Goal: Task Accomplishment & Management: Complete application form

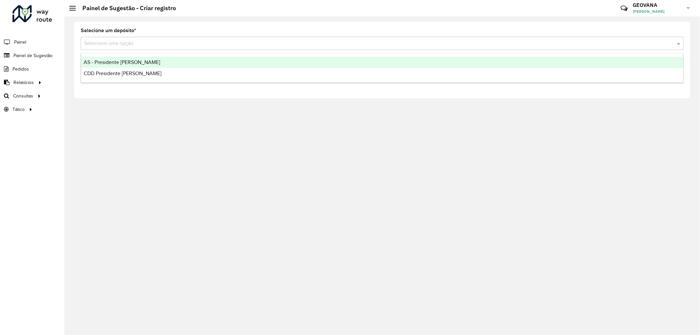
click at [153, 44] on input "text" at bounding box center [375, 44] width 583 height 8
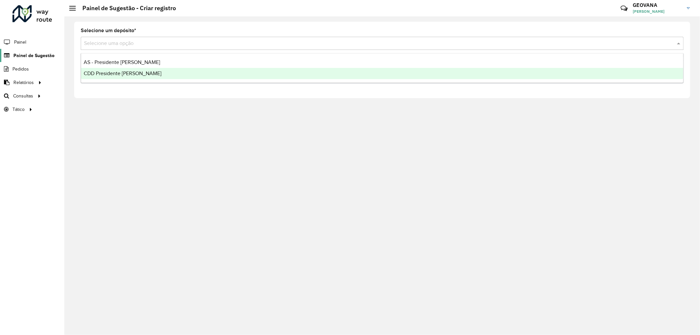
click at [49, 53] on span "Painel de Sugestão" at bounding box center [33, 55] width 41 height 7
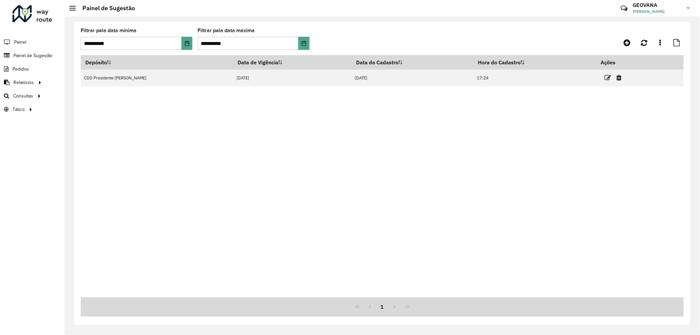
click at [576, 123] on div "Depósito Data de Vigência Data do Cadastro Hora do Cadastro Ações CDD President…" at bounding box center [382, 176] width 603 height 242
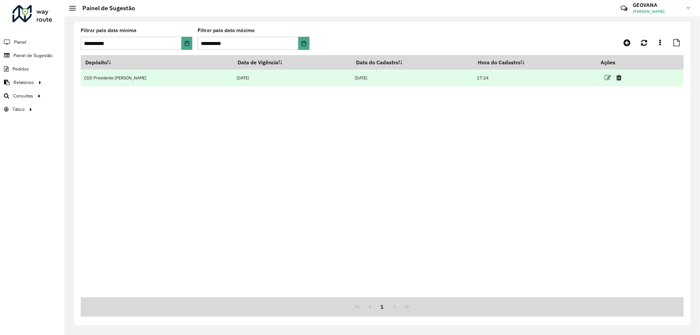
click at [605, 79] on icon at bounding box center [608, 77] width 7 height 7
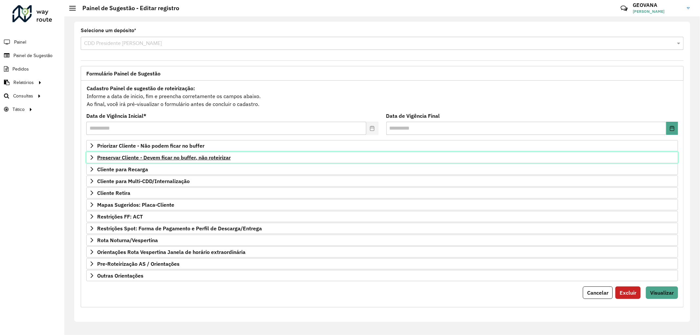
click at [162, 155] on span "Preservar Cliente - Devem ficar no buffer, não roteirizar" at bounding box center [164, 157] width 134 height 5
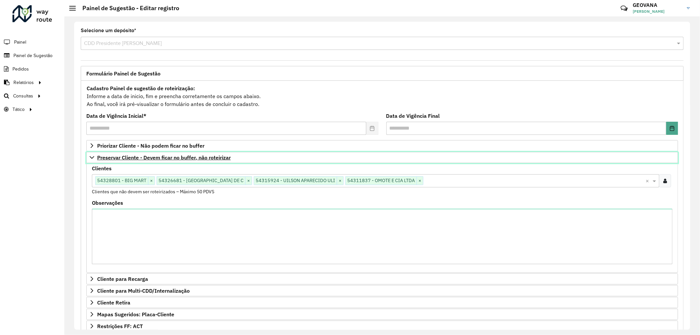
click at [166, 158] on span "Preservar Cliente - Devem ficar no buffer, não roteirizar" at bounding box center [164, 157] width 134 height 5
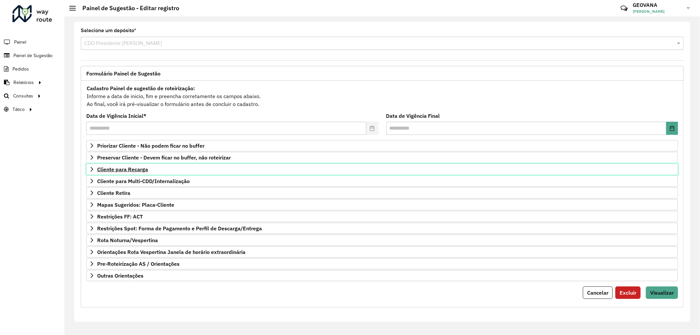
click at [133, 171] on span "Cliente para Recarga" at bounding box center [122, 169] width 51 height 5
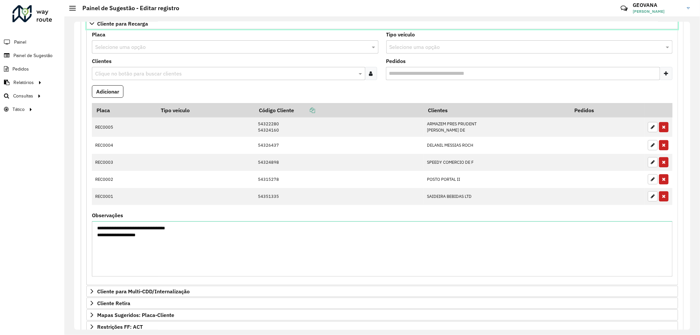
scroll to position [73, 0]
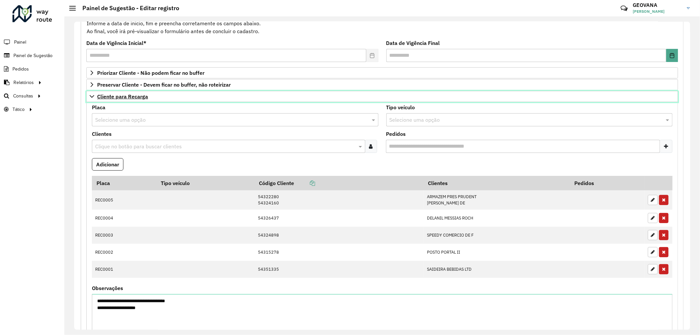
click at [136, 96] on span "Cliente para Recarga" at bounding box center [122, 96] width 51 height 5
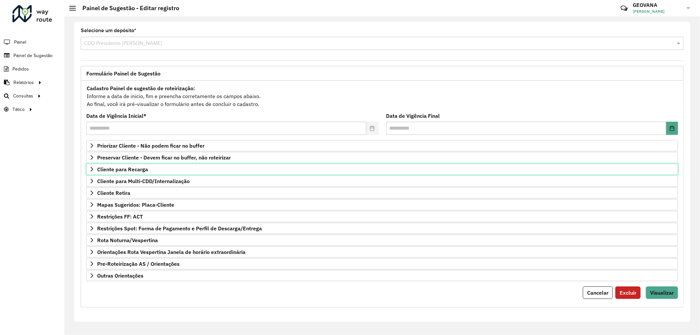
scroll to position [0, 0]
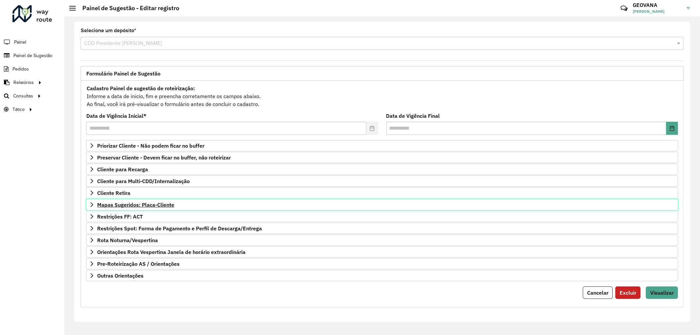
click at [147, 207] on span "Mapas Sugeridos: Placa-Cliente" at bounding box center [135, 204] width 77 height 5
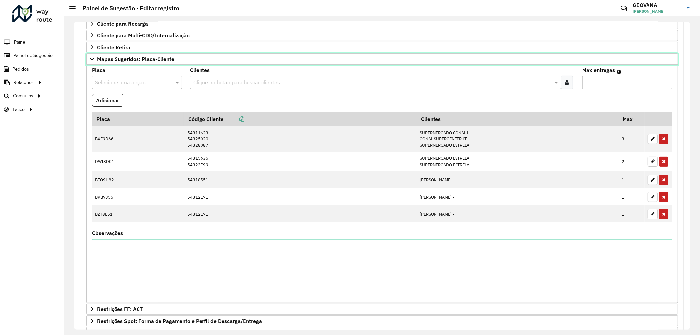
scroll to position [182, 0]
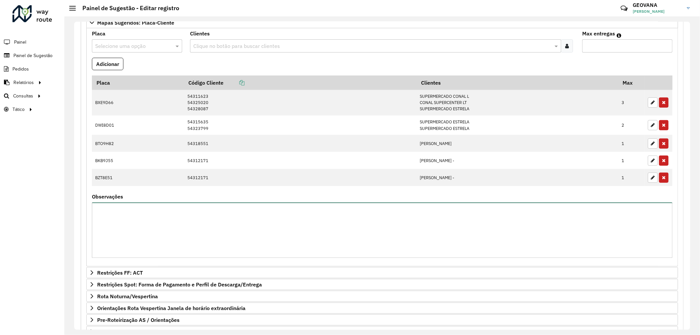
click at [125, 227] on textarea "Observações" at bounding box center [382, 229] width 580 height 55
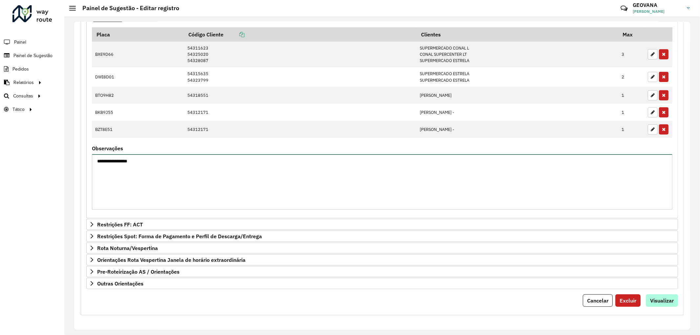
type textarea "**********"
click at [665, 300] on span "Visualizar" at bounding box center [662, 300] width 24 height 7
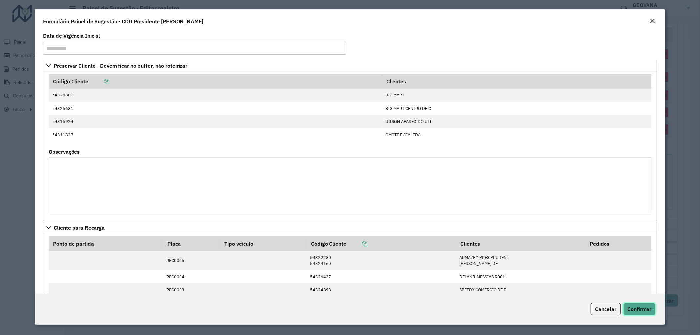
click at [640, 309] on span "Confirmar" at bounding box center [639, 309] width 24 height 7
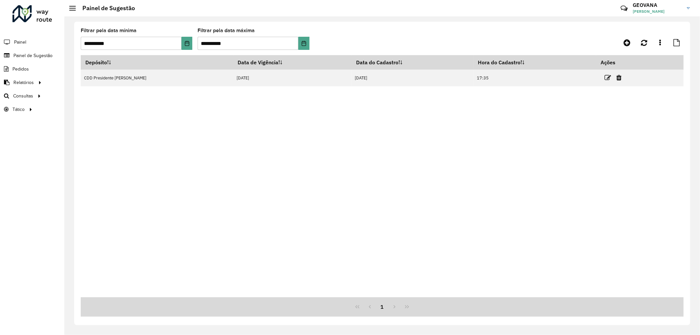
click at [384, 168] on div "Depósito Data de Vigência Data do Cadastro Hora do Cadastro Ações CDD President…" at bounding box center [382, 176] width 603 height 242
click at [556, 130] on div "Depósito Data de Vigência Data do Cadastro Hora do Cadastro Ações CDD President…" at bounding box center [382, 176] width 603 height 242
click at [647, 288] on div "Depósito Data de Vigência Data do Cadastro Hora do Cadastro Ações CDD President…" at bounding box center [382, 176] width 603 height 242
drag, startPoint x: 393, startPoint y: 217, endPoint x: 373, endPoint y: 168, distance: 52.7
click at [393, 217] on div "Depósito Data de Vigência Data do Cadastro Hora do Cadastro Ações CDD President…" at bounding box center [382, 176] width 603 height 242
